Goal: Task Accomplishment & Management: Use online tool/utility

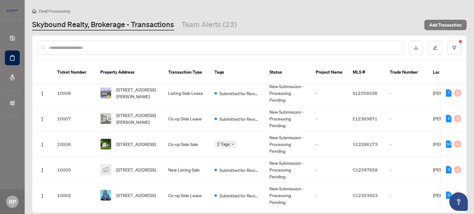
scroll to position [224, 0]
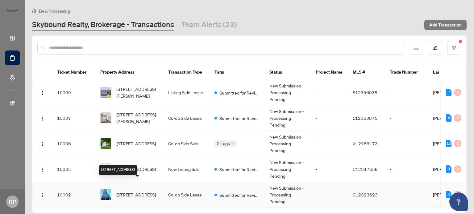
click at [143, 192] on span "[STREET_ADDRESS]" at bounding box center [135, 195] width 39 height 7
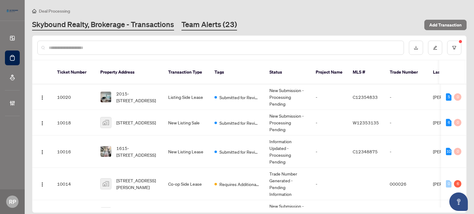
click at [227, 29] on link "Team Alerts (23)" at bounding box center [209, 24] width 56 height 11
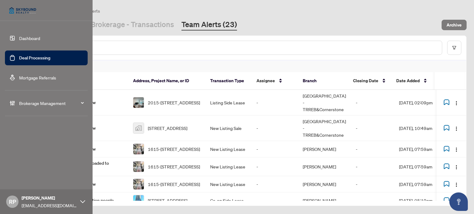
click at [36, 61] on link "Deal Processing" at bounding box center [34, 58] width 31 height 6
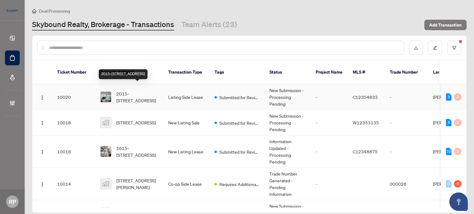
click at [150, 93] on span "2015-[STREET_ADDRESS]" at bounding box center [137, 97] width 42 height 14
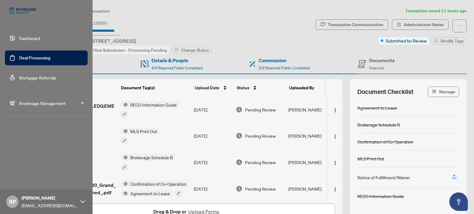
click at [50, 58] on link "Deal Processing" at bounding box center [34, 58] width 31 height 6
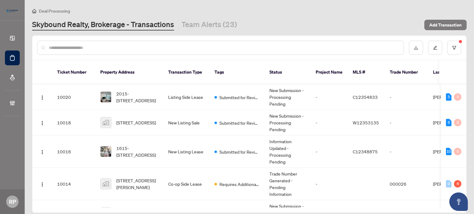
click at [155, 44] on input "text" at bounding box center [224, 47] width 350 height 7
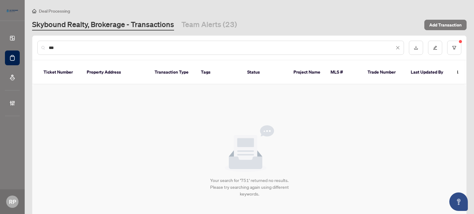
type input "***"
